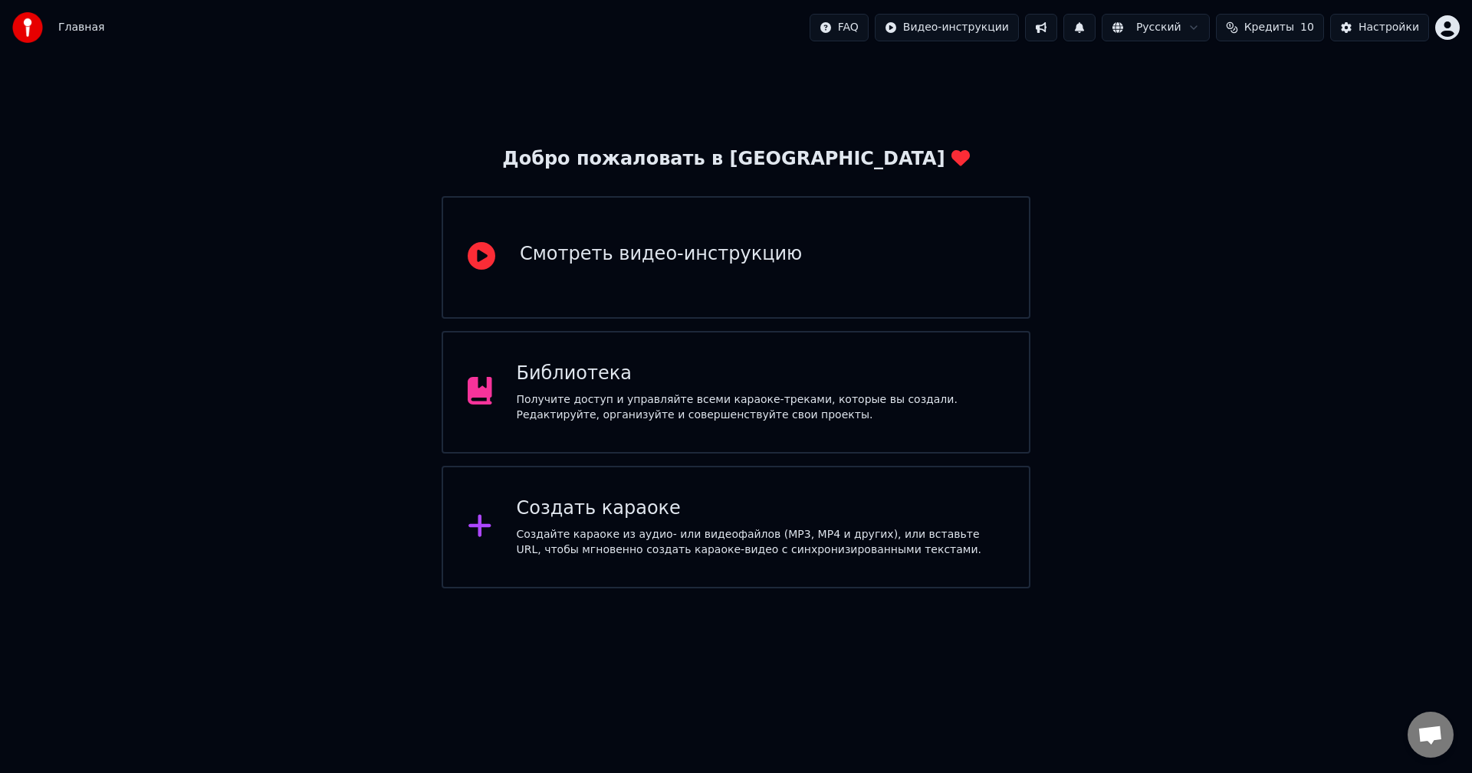
click at [1288, 26] on span "Кредиты" at bounding box center [1269, 27] width 50 height 15
drag, startPoint x: 1351, startPoint y: 100, endPoint x: 1186, endPoint y: 102, distance: 164.8
click at [1186, 102] on tr "15 10 30" at bounding box center [1280, 102] width 268 height 28
drag, startPoint x: 100, startPoint y: 54, endPoint x: 21, endPoint y: 35, distance: 80.5
click at [94, 52] on div "Главная FAQ Видео-инструкции Русский Кредиты 10 Настройки" at bounding box center [736, 27] width 1472 height 55
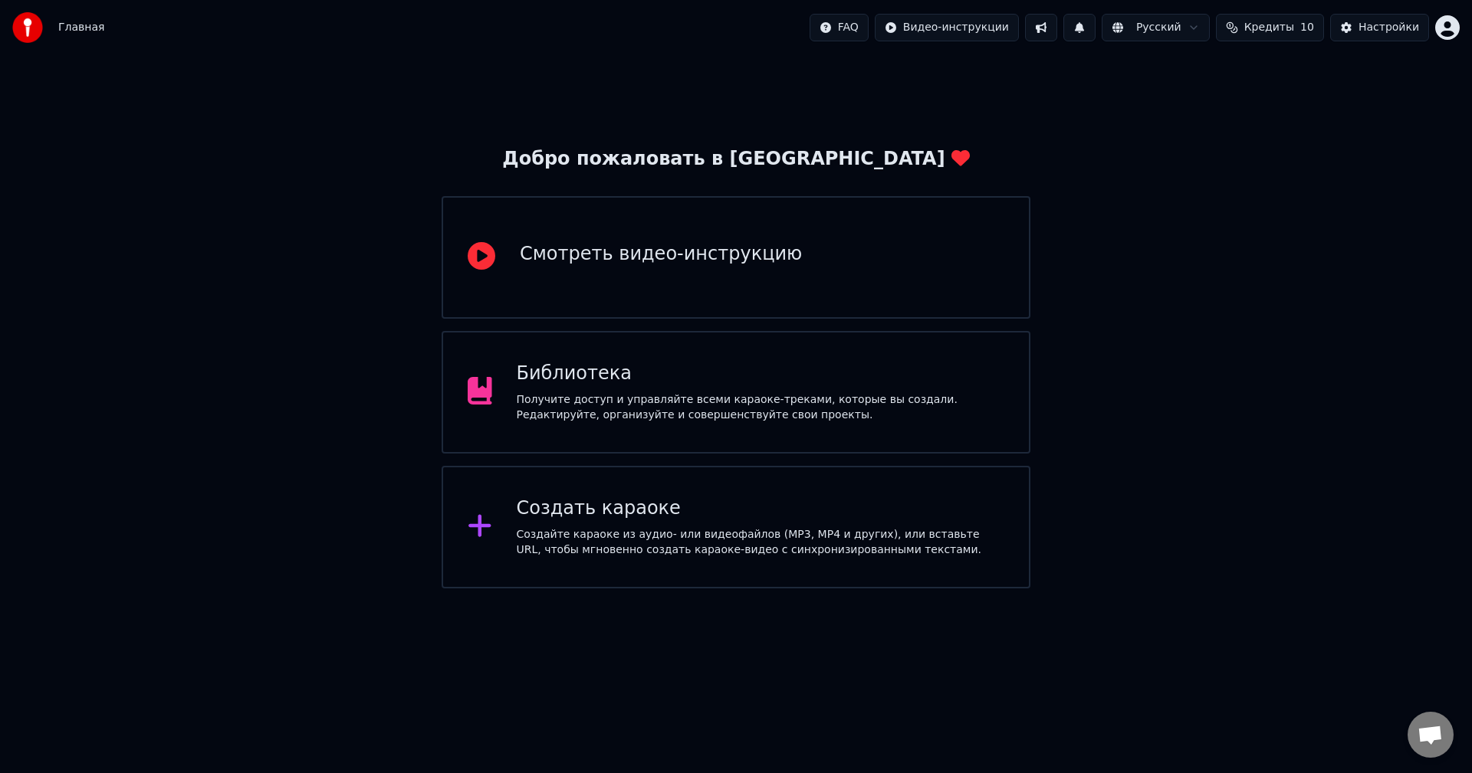
click at [19, 34] on img at bounding box center [27, 27] width 31 height 31
click at [618, 398] on div "Получите доступ и управляйте всеми караоке-треками, которые вы создали. Редакти…" at bounding box center [761, 407] width 488 height 31
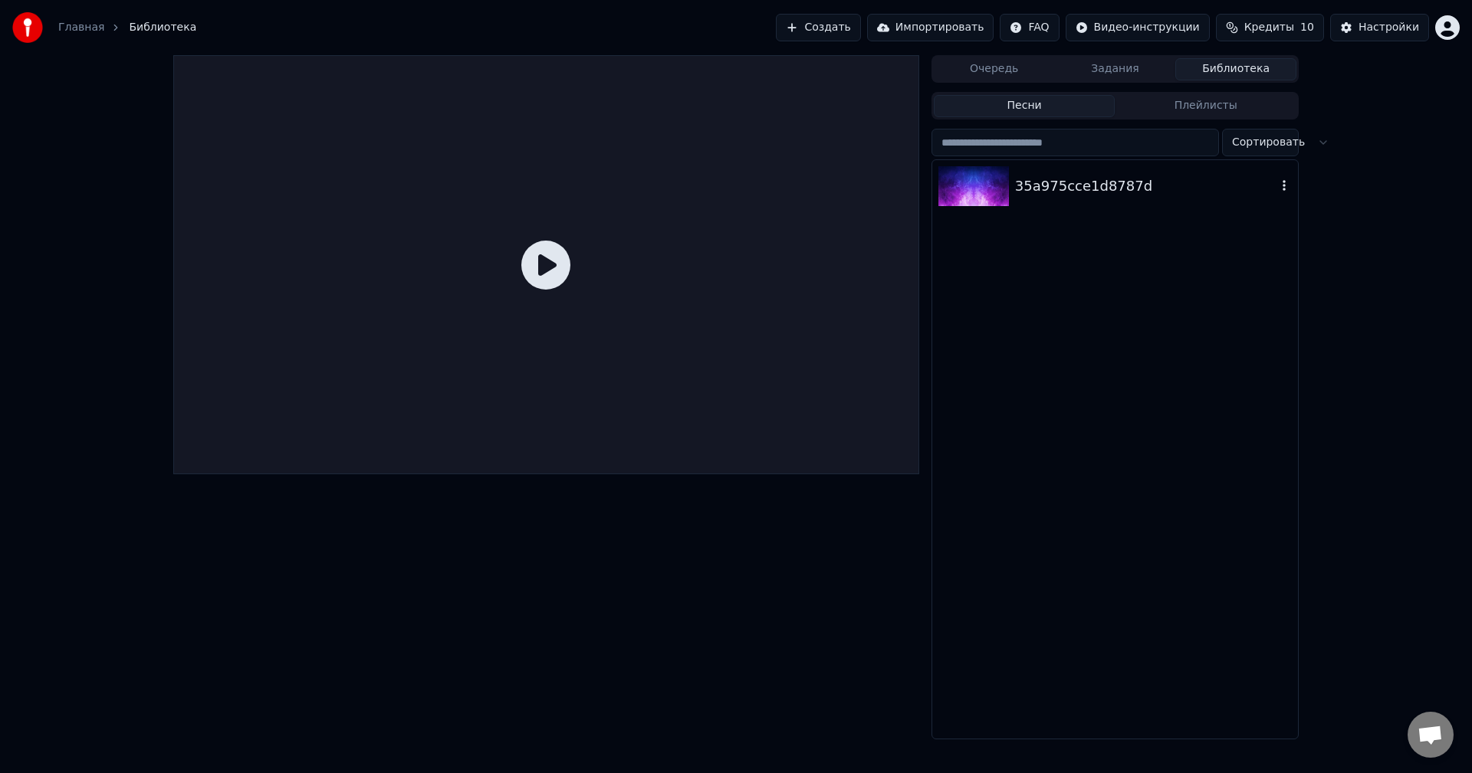
click at [1085, 192] on div "35a975cce1d8787d" at bounding box center [1145, 186] width 261 height 21
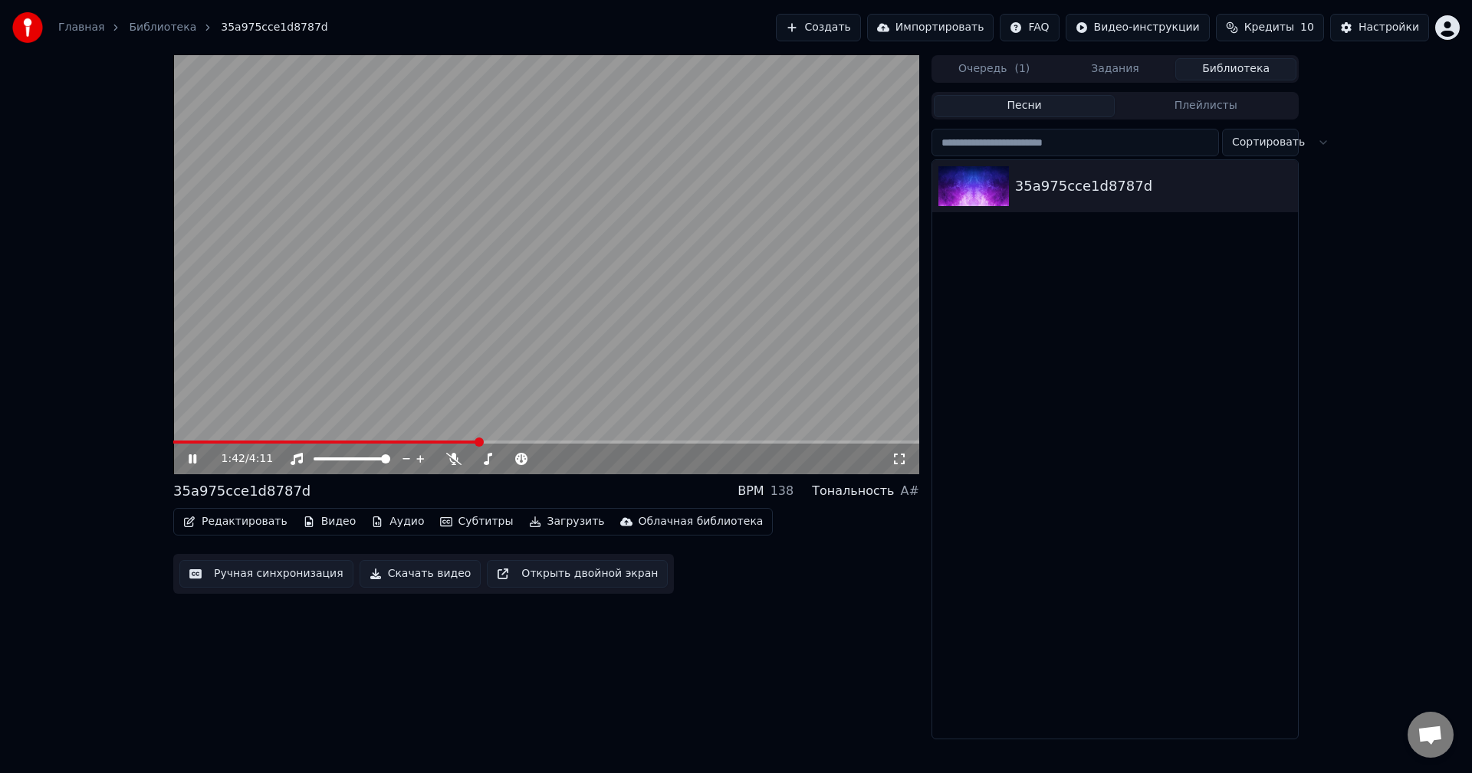
click at [199, 461] on icon at bounding box center [203, 459] width 36 height 12
